Goal: Find specific page/section: Find specific page/section

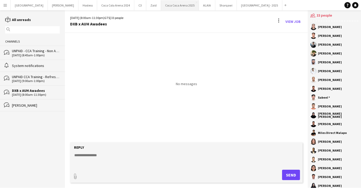
click at [161, 5] on button "[GEOGRAPHIC_DATA] 2025 Close" at bounding box center [180, 5] width 38 height 10
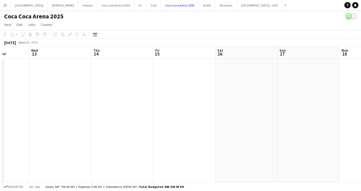
scroll to position [0, 155]
click at [215, 7] on button "Sharqawi Close" at bounding box center [226, 5] width 22 height 10
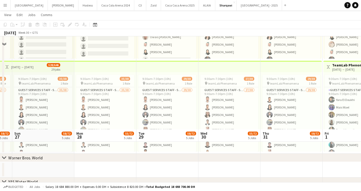
scroll to position [474, 0]
